Goal: Transaction & Acquisition: Purchase product/service

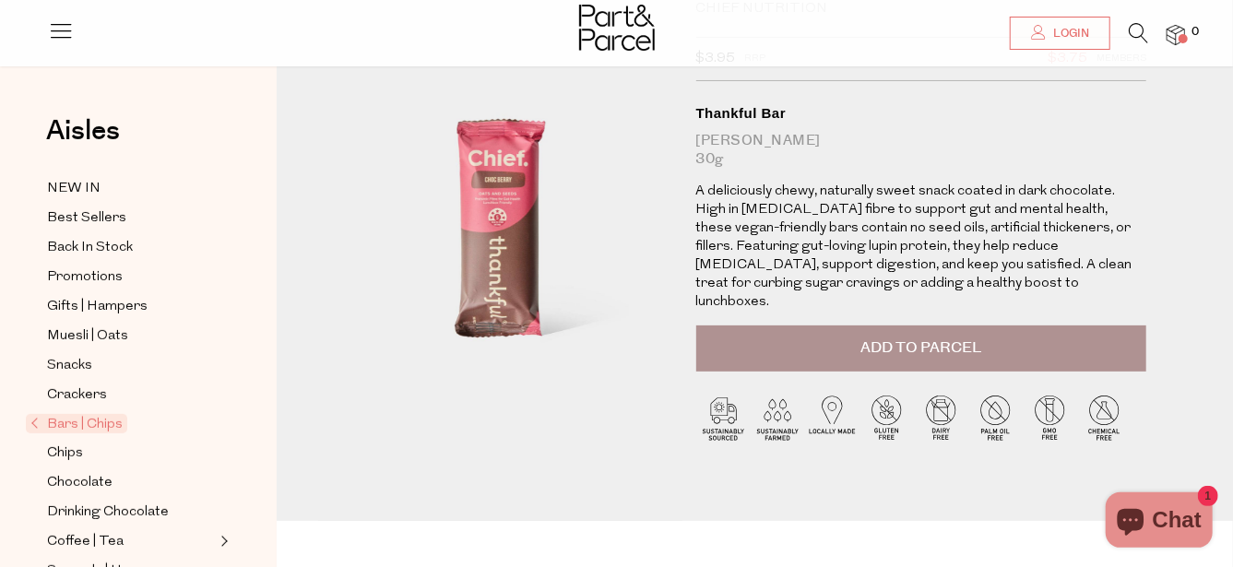
scroll to position [91, 0]
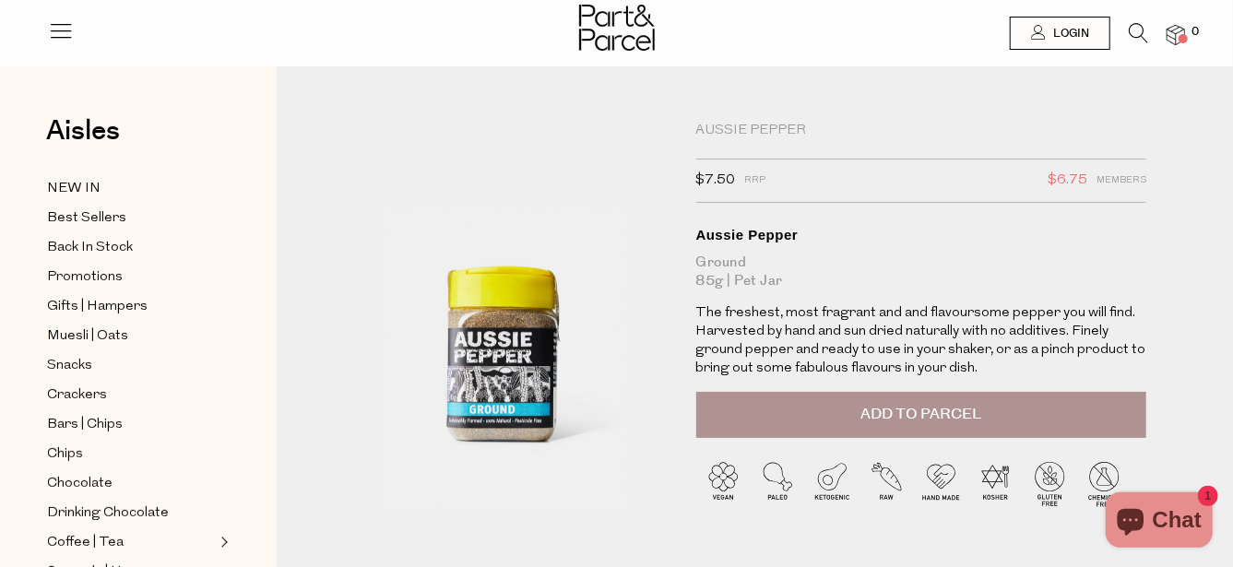
click at [942, 418] on span "Add to Parcel" at bounding box center [921, 414] width 121 height 21
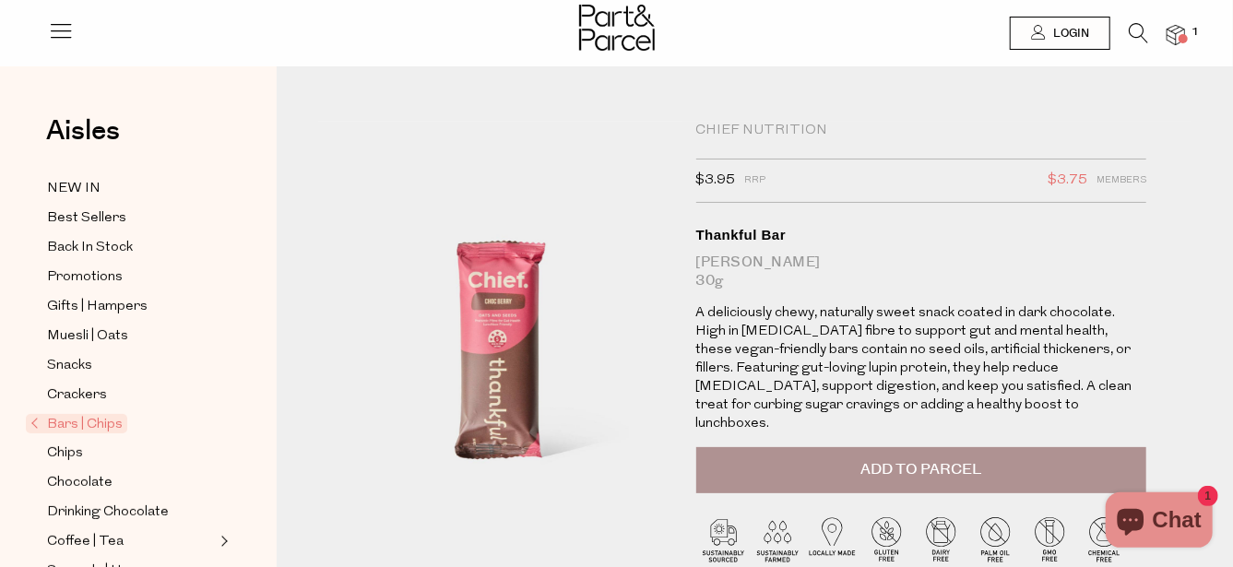
click at [931, 459] on span "Add to Parcel" at bounding box center [921, 469] width 121 height 21
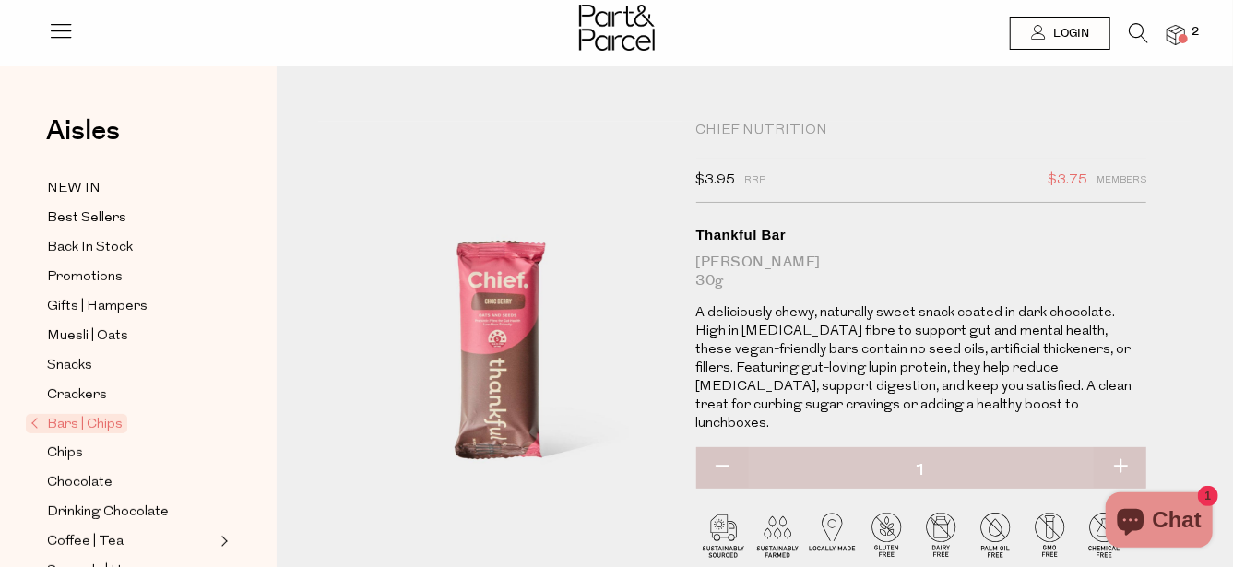
click at [1121, 447] on button "button" at bounding box center [1120, 467] width 53 height 41
type input "2"
click at [1121, 447] on button "button" at bounding box center [1120, 467] width 53 height 41
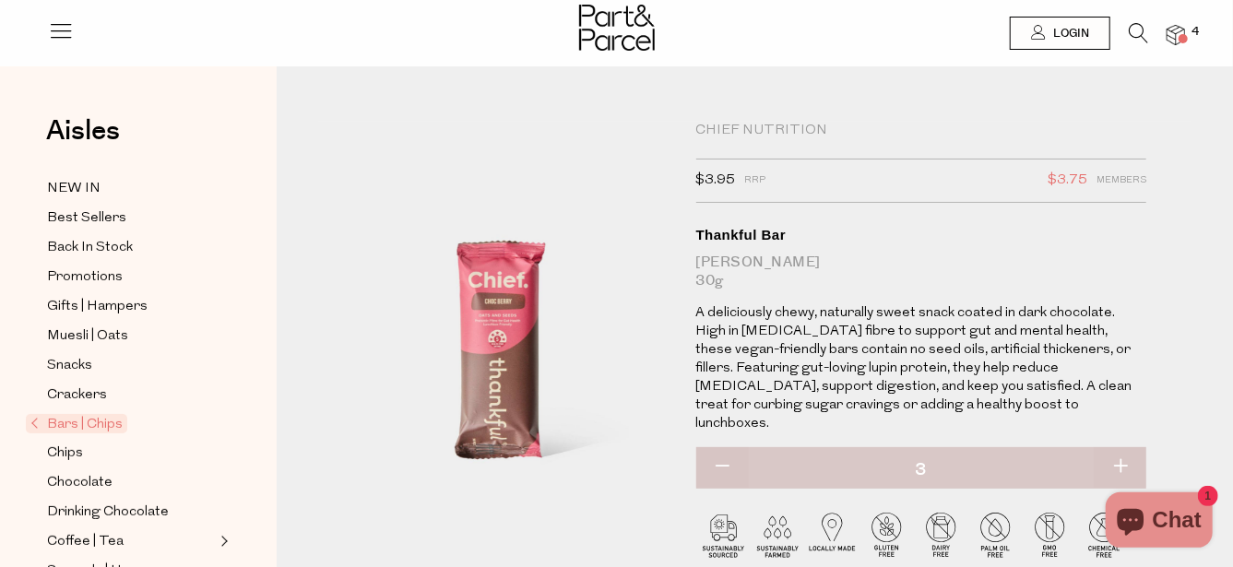
type input "4"
click at [1125, 447] on button "button" at bounding box center [1120, 467] width 53 height 41
type input "5"
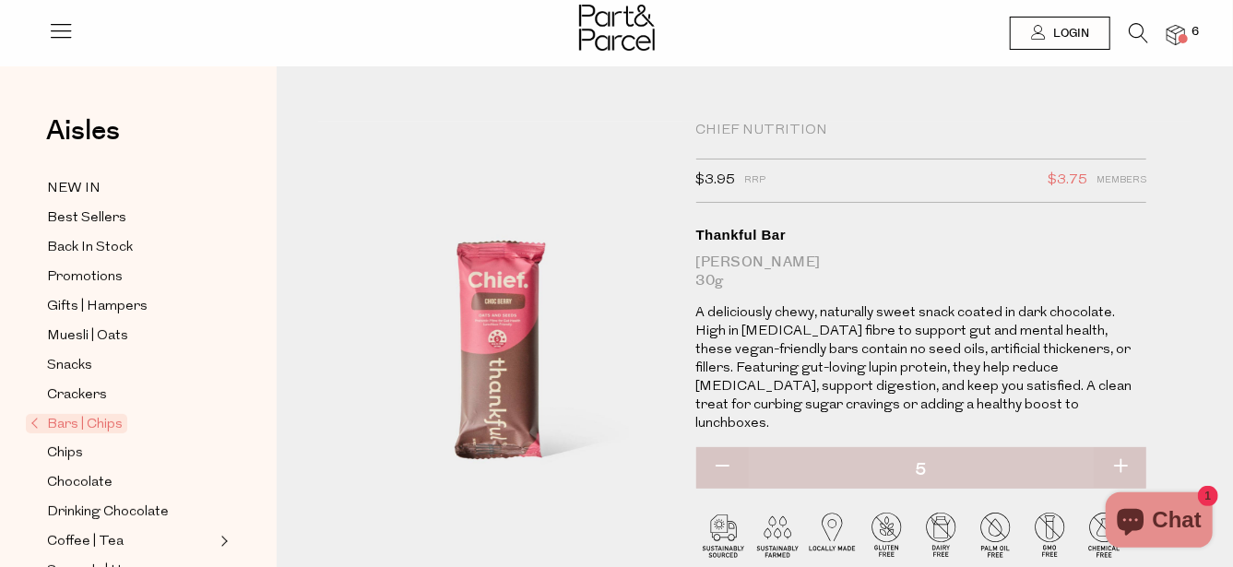
click at [1122, 448] on button "button" at bounding box center [1120, 467] width 53 height 41
type input "6"
click at [1122, 448] on button "button" at bounding box center [1120, 467] width 53 height 41
type input "7"
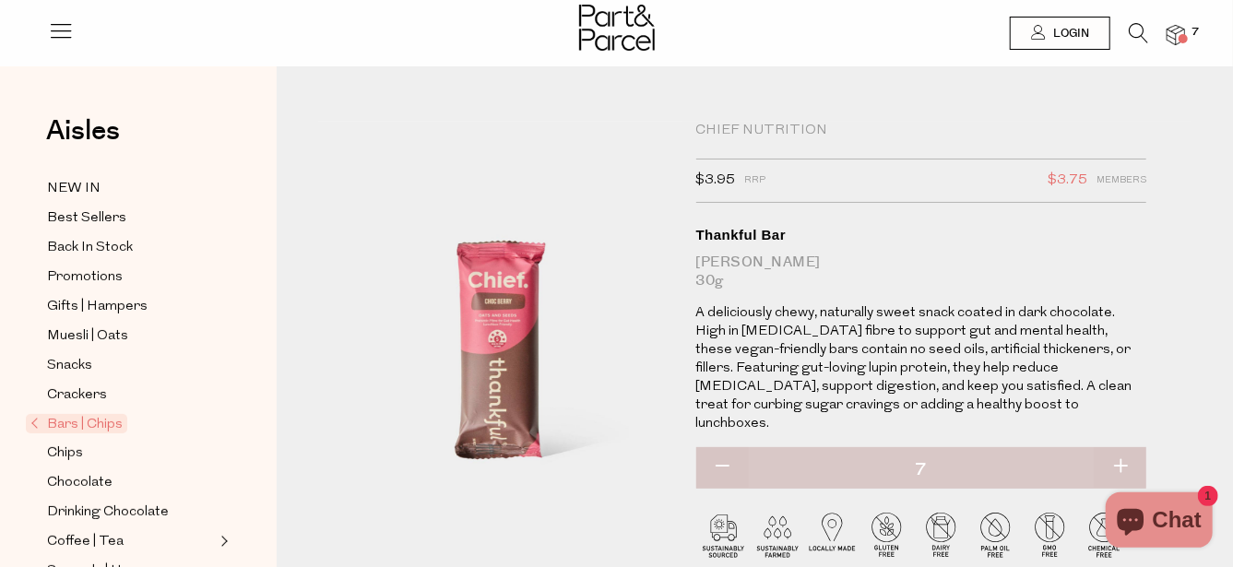
type input "7"
click at [726, 447] on button "button" at bounding box center [723, 467] width 53 height 41
type input "6"
click at [1206, 260] on div "Bars | Chips Chief Nutrition $3.95 RRP $3.75 Members Available: In Stock Thankf…" at bounding box center [755, 366] width 957 height 544
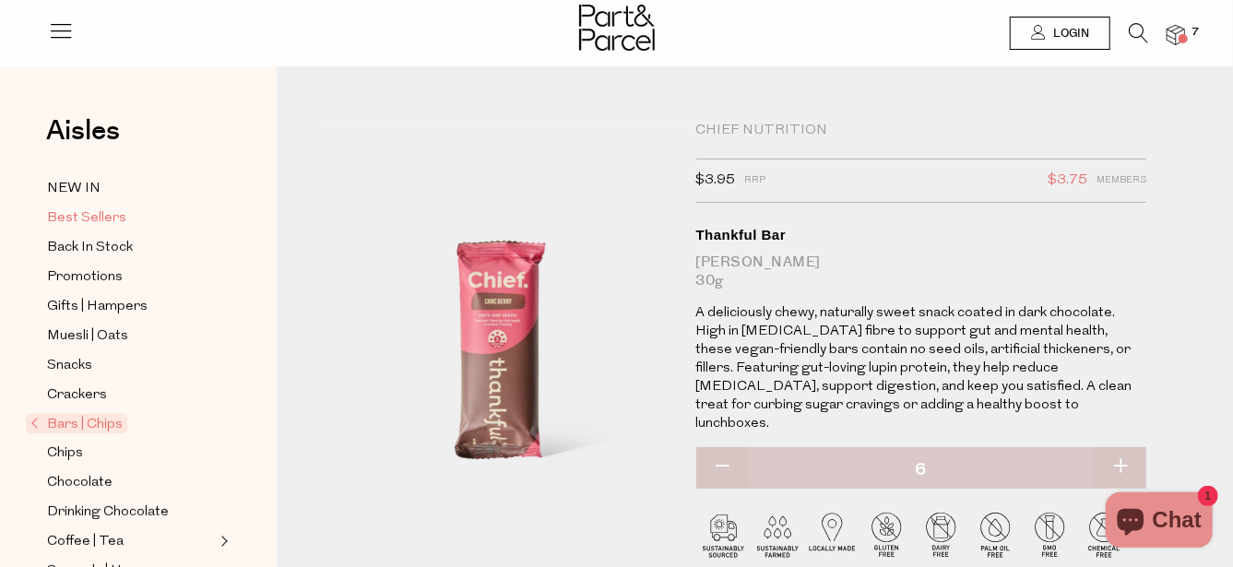
click at [101, 214] on span "Best Sellers" at bounding box center [86, 219] width 79 height 22
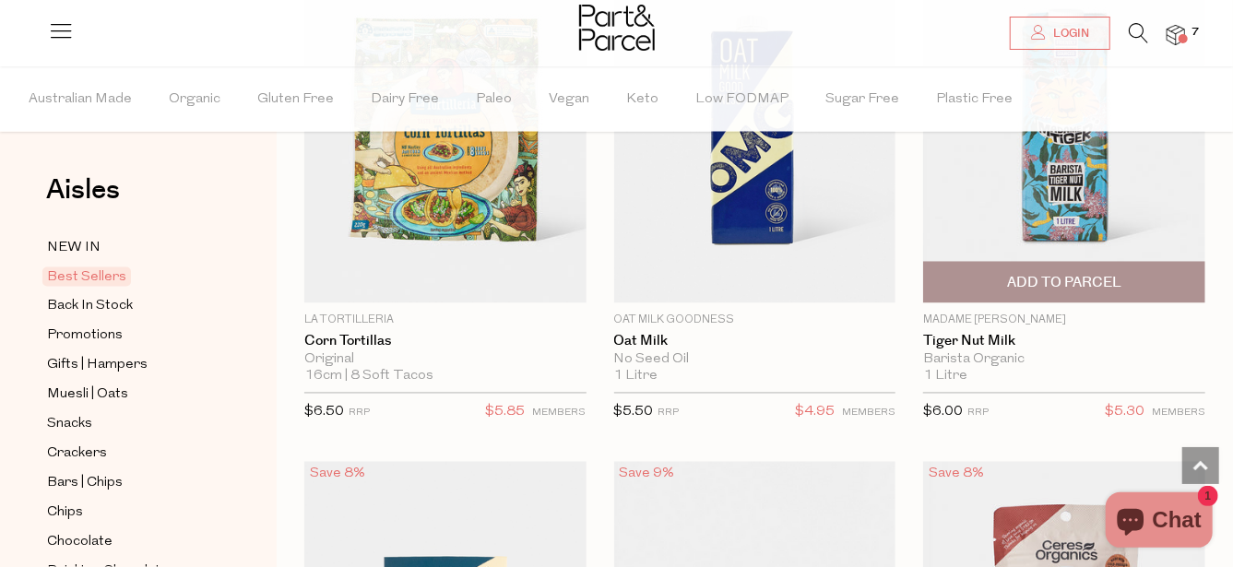
scroll to position [5257, 0]
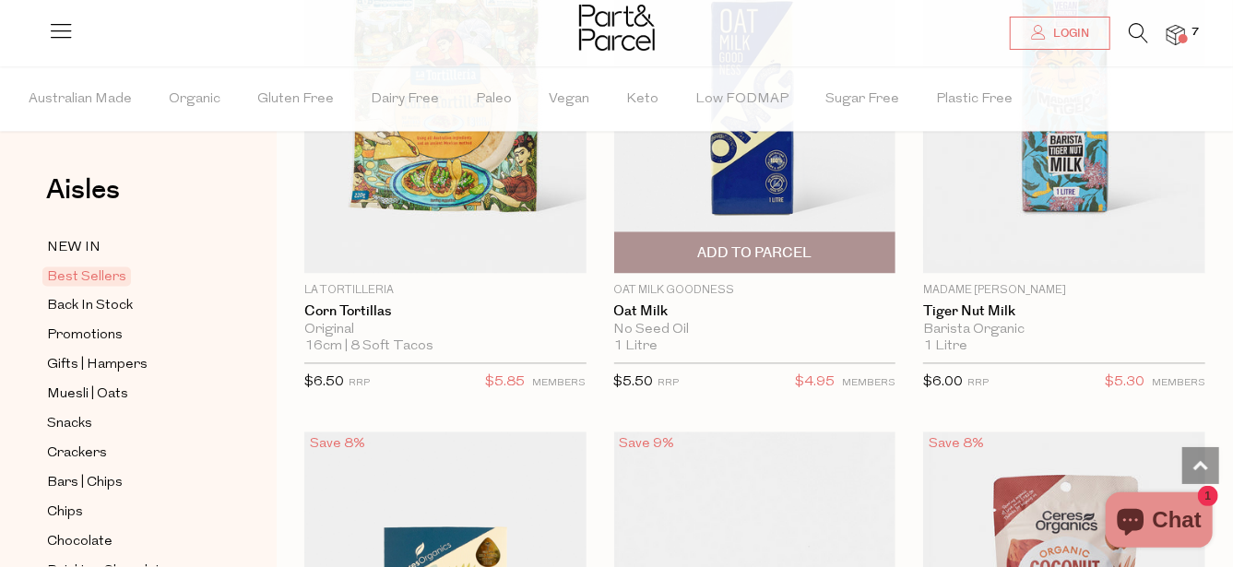
click at [741, 166] on img at bounding box center [755, 107] width 282 height 333
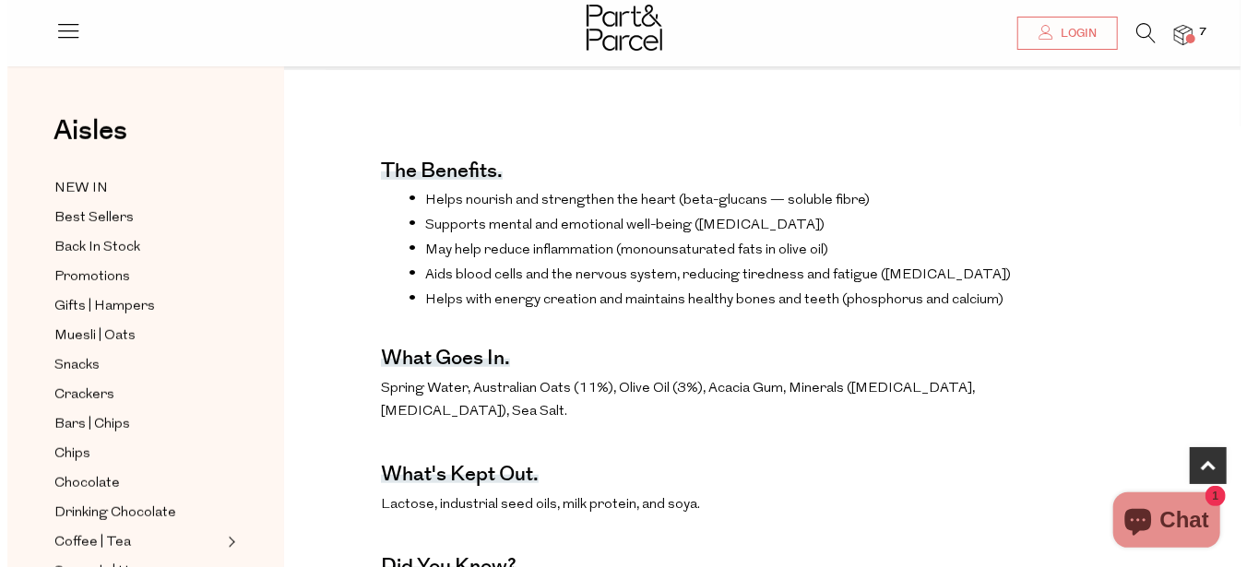
scroll to position [460, 0]
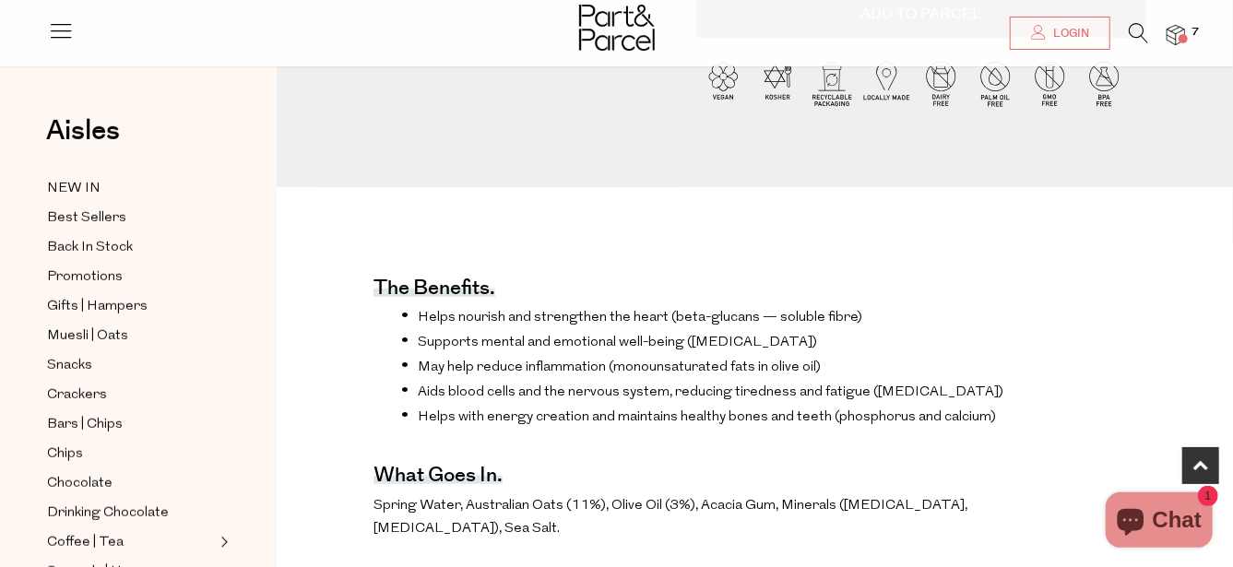
click at [1172, 32] on img at bounding box center [1176, 35] width 18 height 21
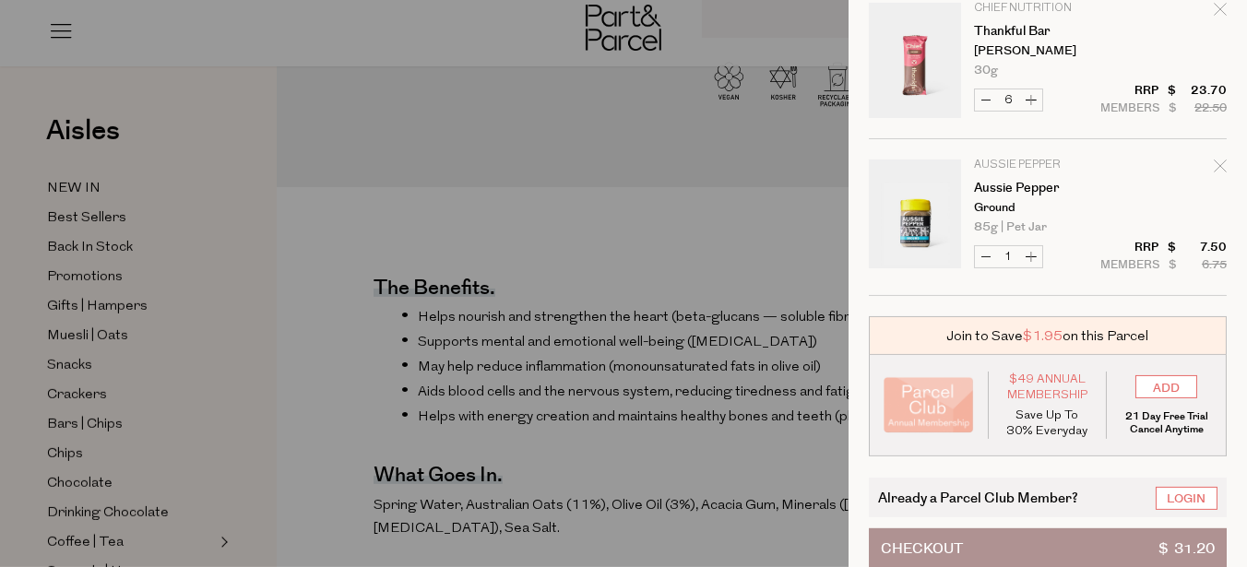
scroll to position [99, 0]
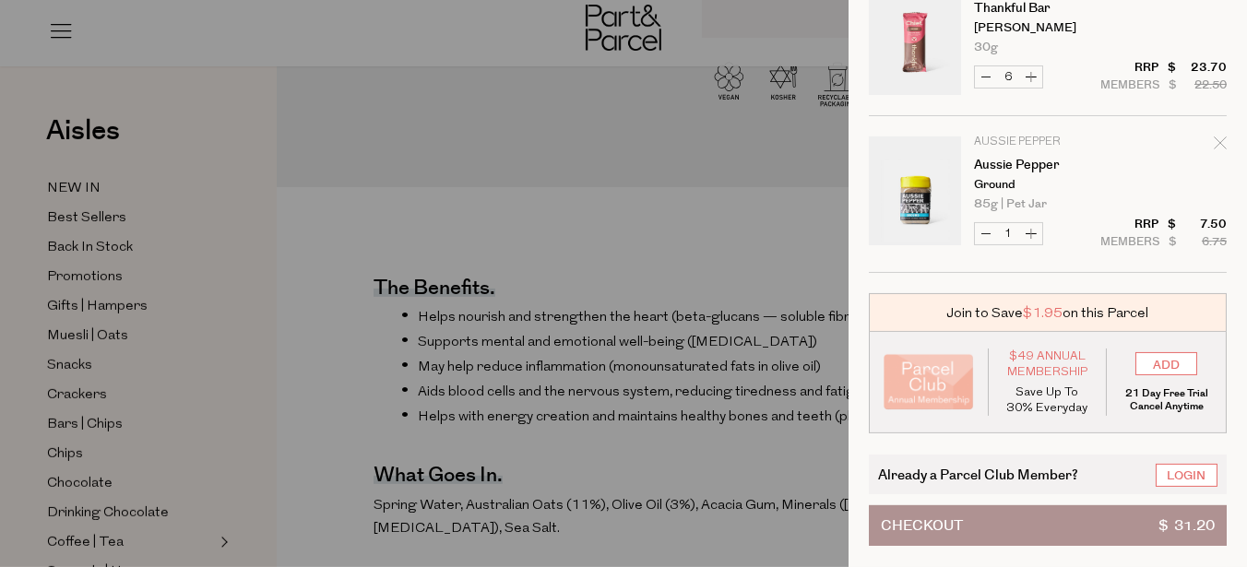
click at [917, 513] on span "Checkout" at bounding box center [922, 525] width 82 height 39
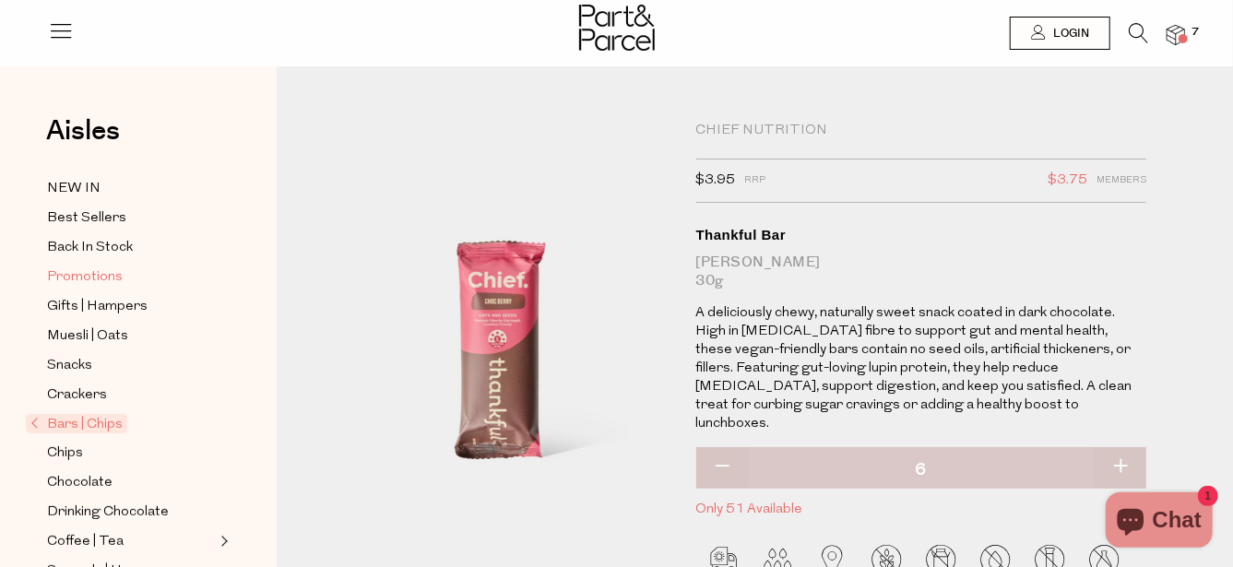
click at [93, 268] on span "Promotions" at bounding box center [85, 278] width 76 height 22
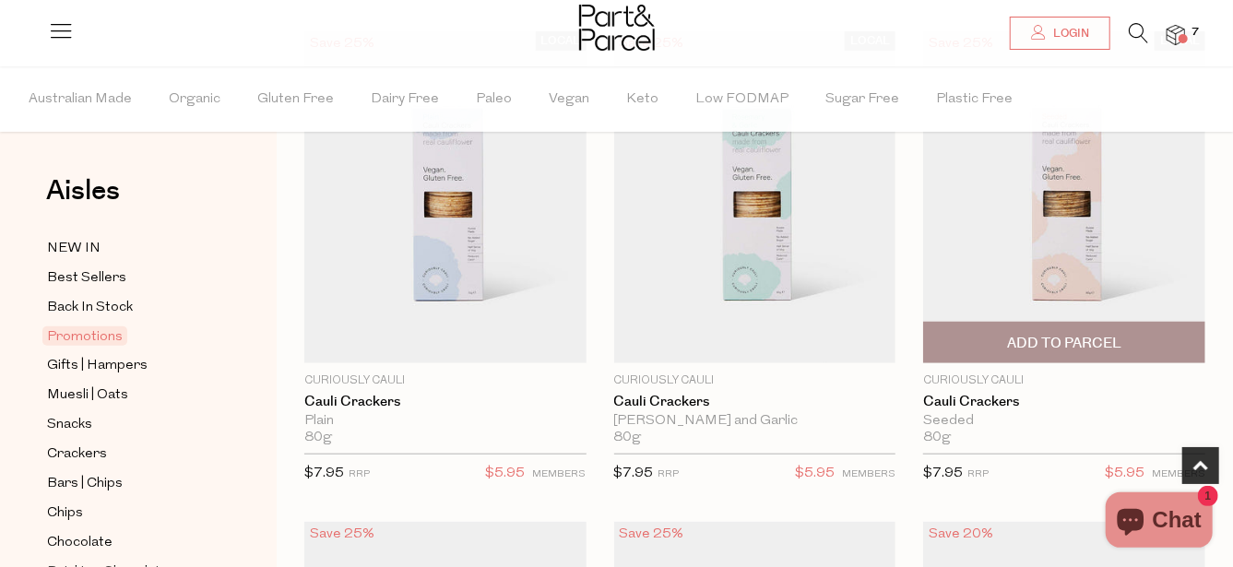
scroll to position [738, 0]
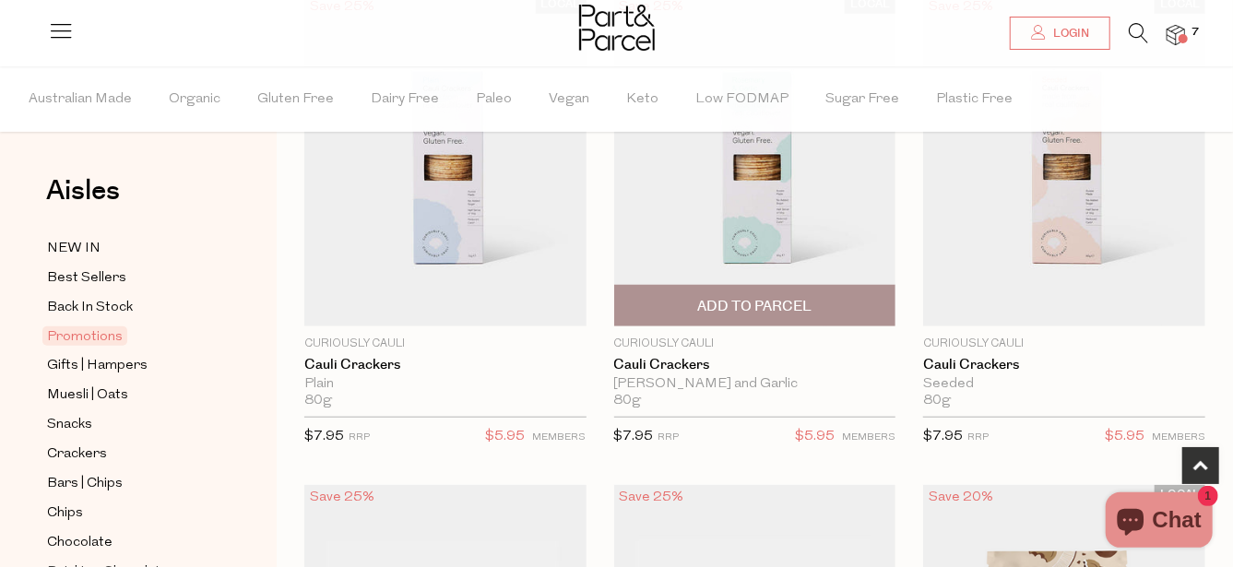
click at [761, 239] on img at bounding box center [755, 160] width 282 height 333
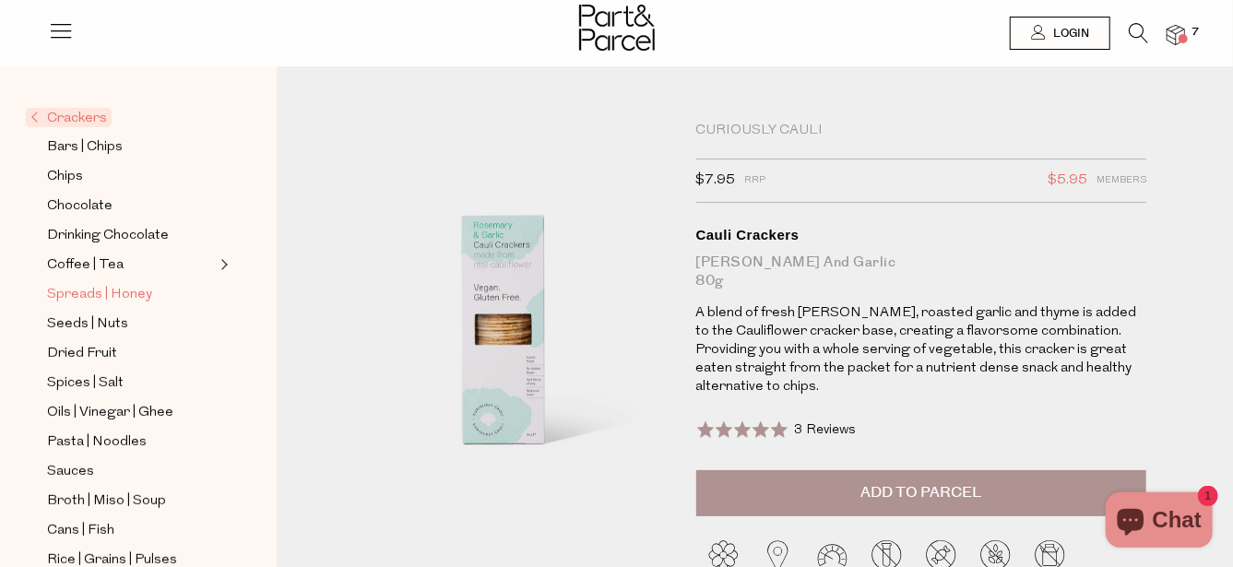
scroll to position [369, 0]
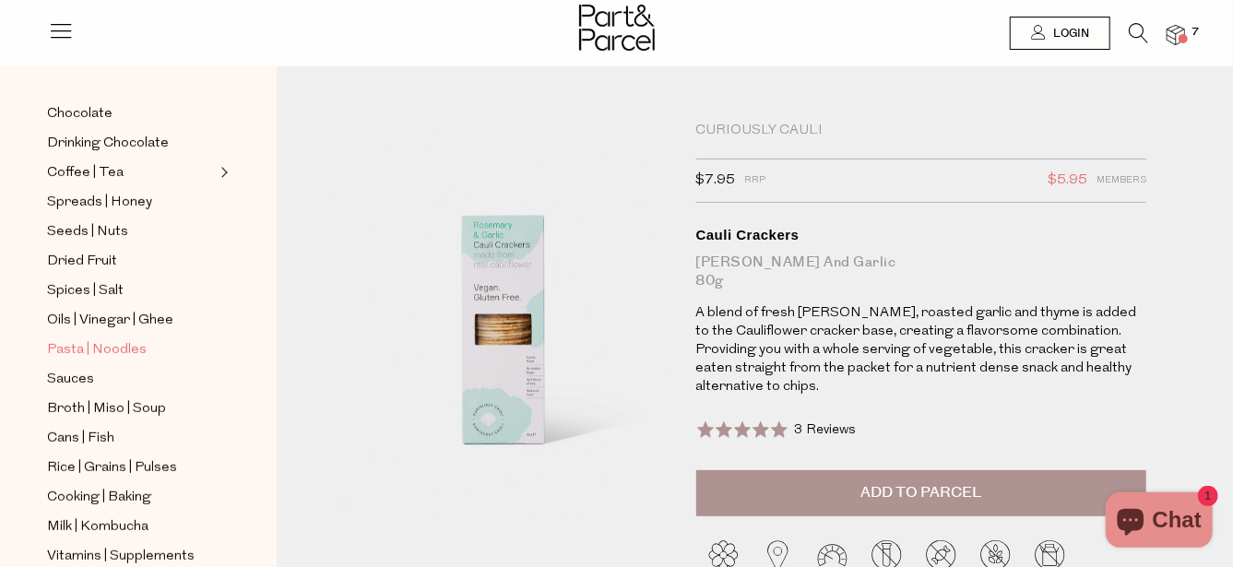
click at [70, 339] on span "Pasta | Noodles" at bounding box center [97, 350] width 100 height 22
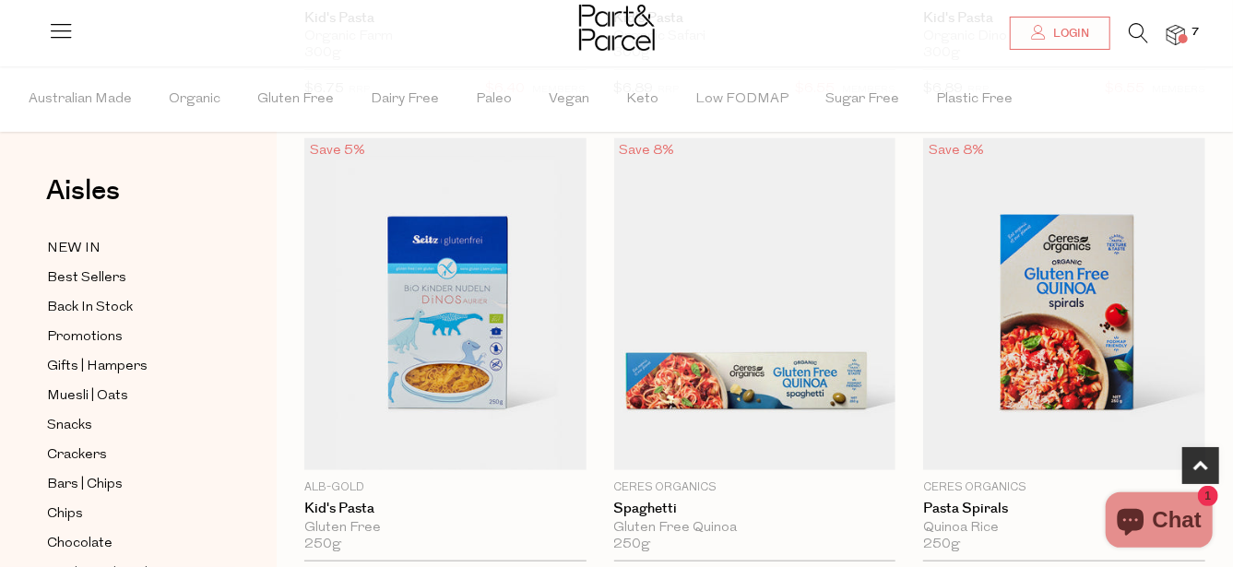
scroll to position [646, 0]
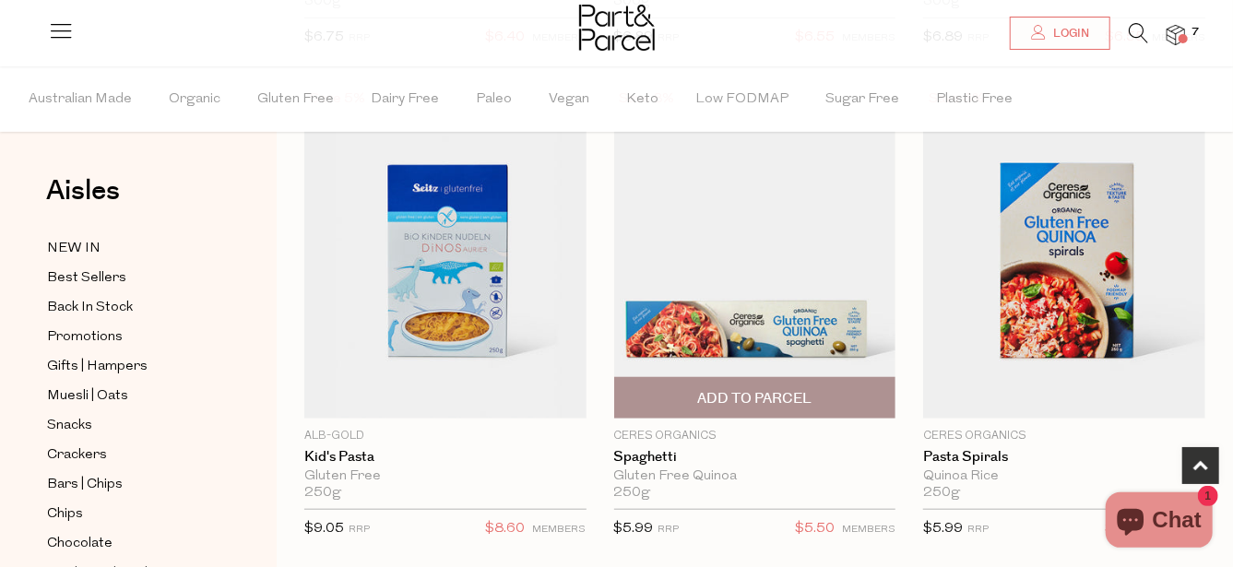
click at [755, 335] on img at bounding box center [755, 252] width 282 height 333
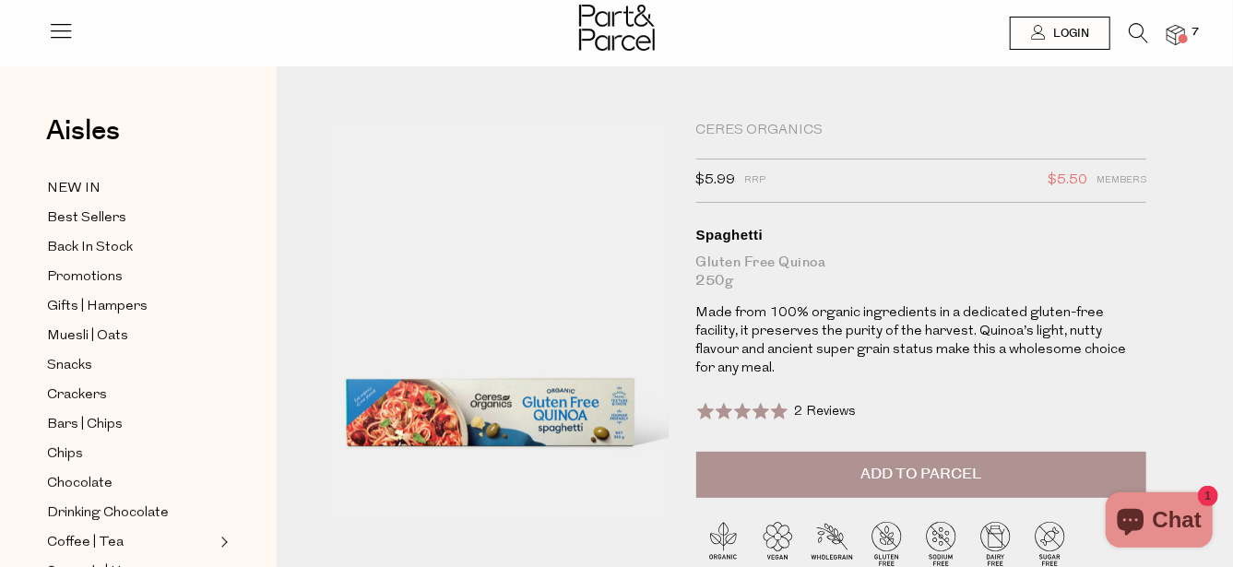
click at [777, 402] on span at bounding box center [743, 411] width 92 height 18
